Goal: Task Accomplishment & Management: Manage account settings

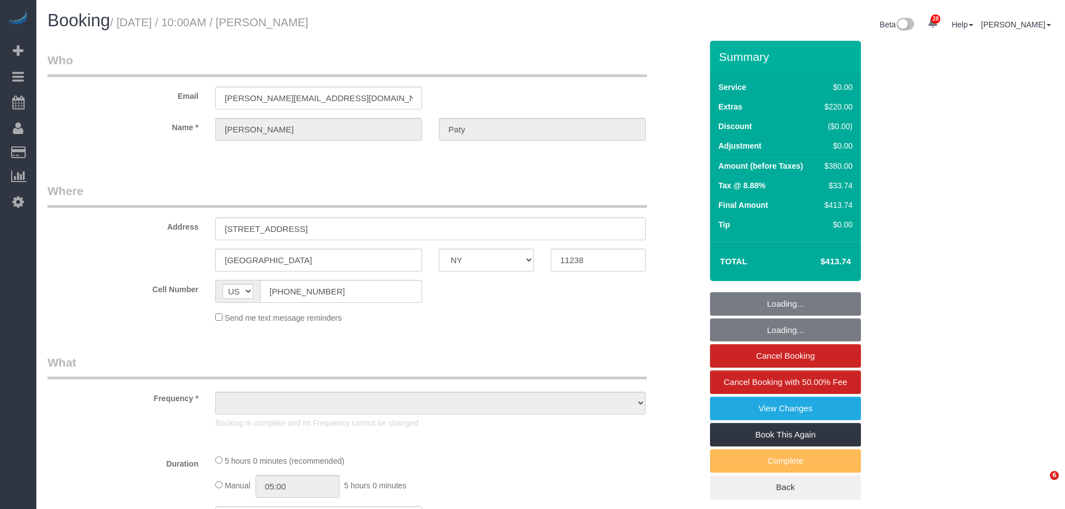
select select "NY"
select select "object:836"
select select "string:stripe-pm_1PtyvG4VGloSiKo7BLZDAN62"
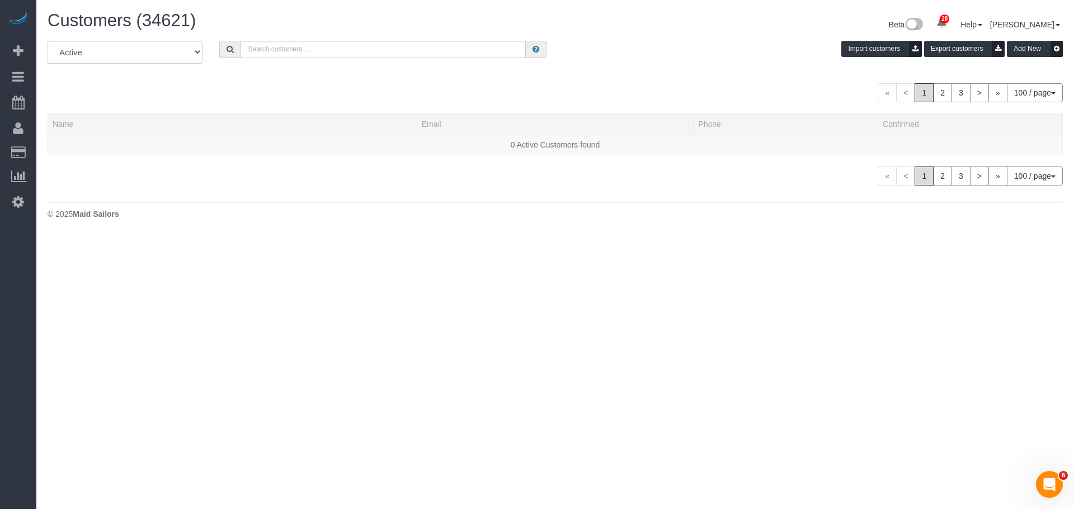
click at [457, 37] on div "Customers (34621) Beta 28 Your Notifications You have 0 alerts × You have 1 to …" at bounding box center [555, 26] width 1032 height 30
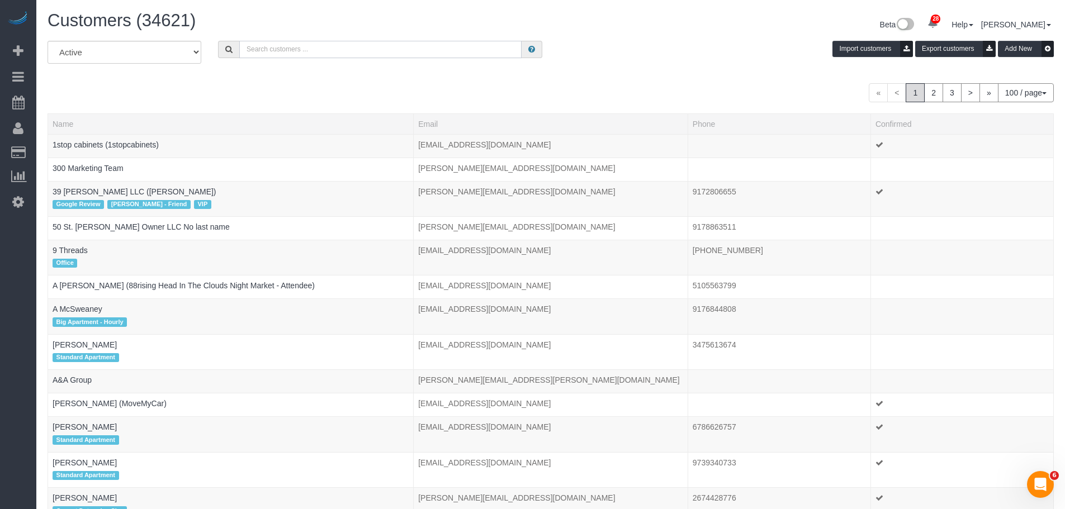
click at [455, 48] on input "text" at bounding box center [380, 49] width 282 height 17
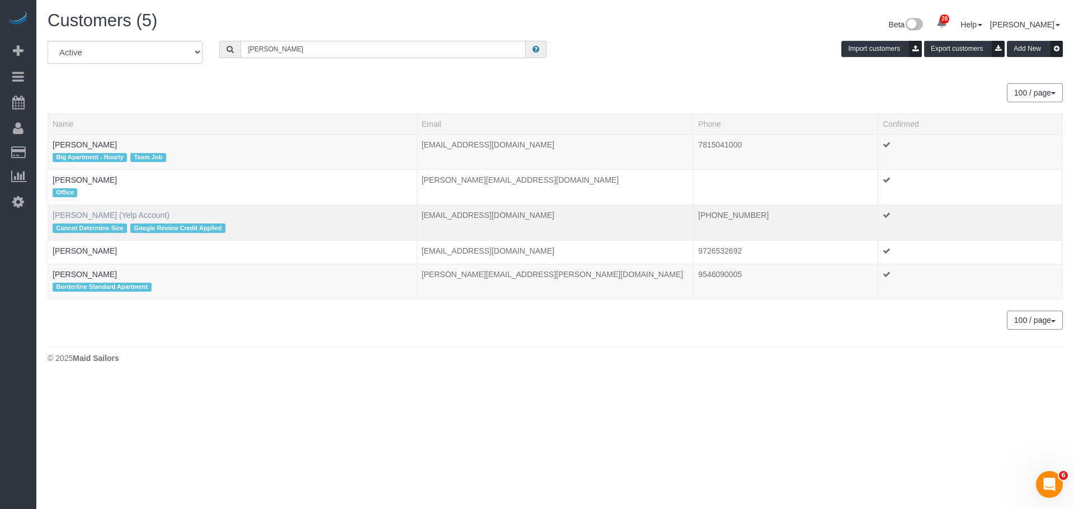
type input "[PERSON_NAME]"
click at [119, 213] on link "[PERSON_NAME] (Yelp Account)" at bounding box center [111, 215] width 117 height 9
